Goal: Information Seeking & Learning: Learn about a topic

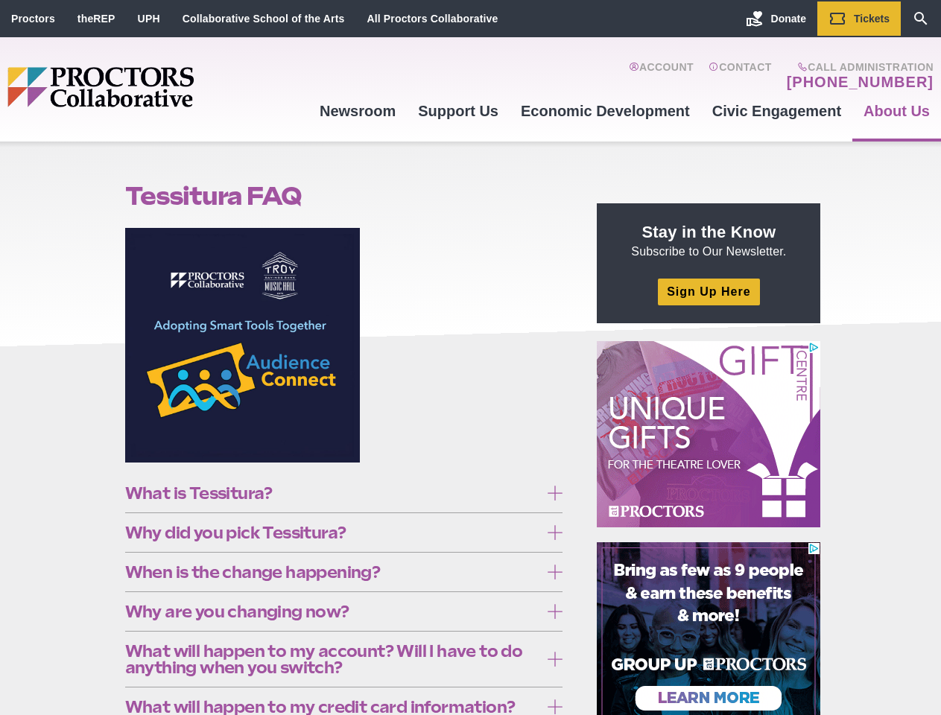
click at [470, 358] on figure at bounding box center [344, 351] width 438 height 246
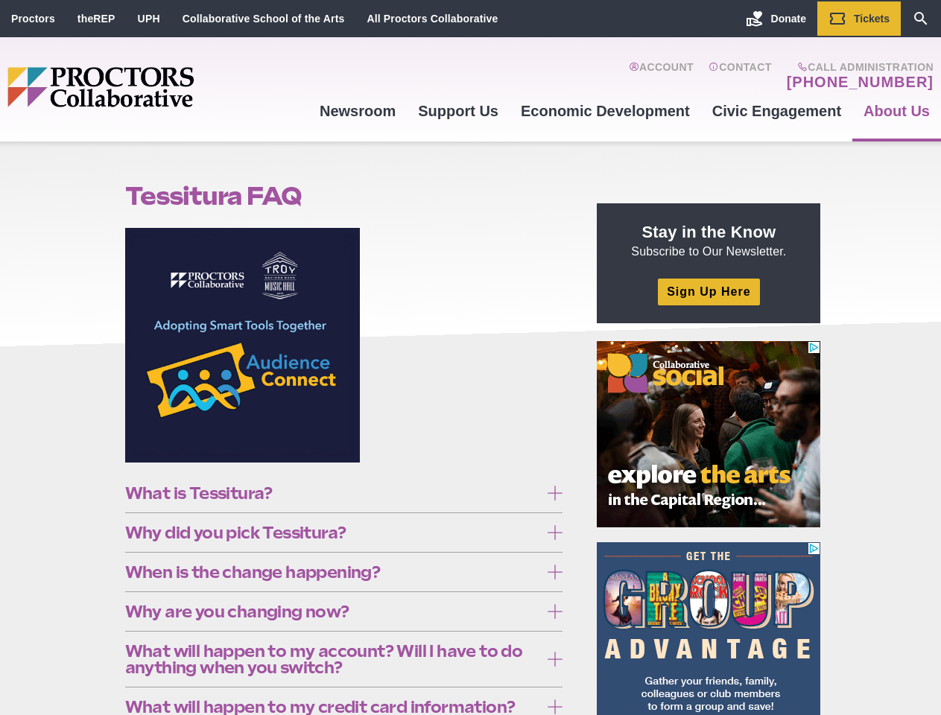
click at [470, 358] on figure at bounding box center [344, 351] width 438 height 246
